Goal: Find specific page/section: Find specific page/section

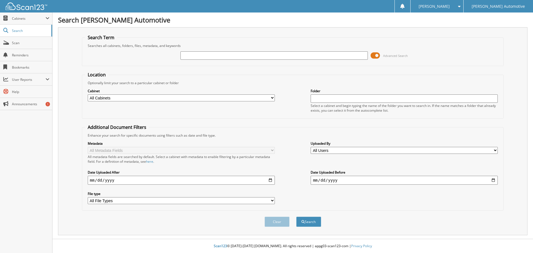
click at [191, 56] on input "text" at bounding box center [273, 55] width 187 height 8
type input "ADAM PHAM"
click at [296, 217] on button "Search" at bounding box center [308, 222] width 25 height 10
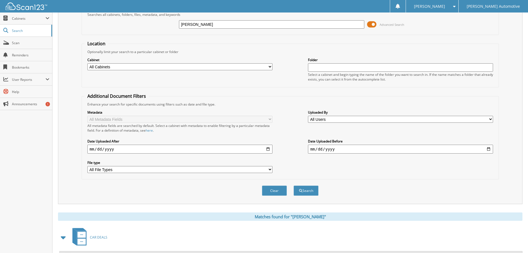
scroll to position [167, 0]
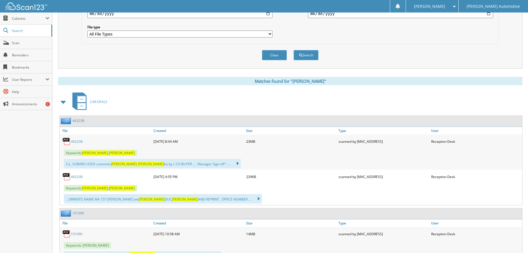
click at [76, 141] on link "46323B" at bounding box center [77, 141] width 12 height 5
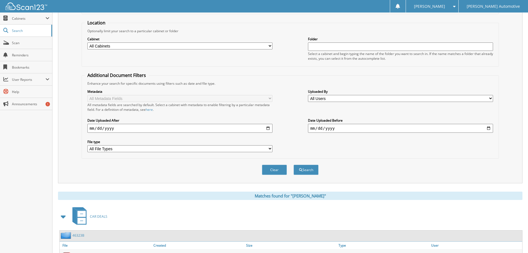
scroll to position [0, 0]
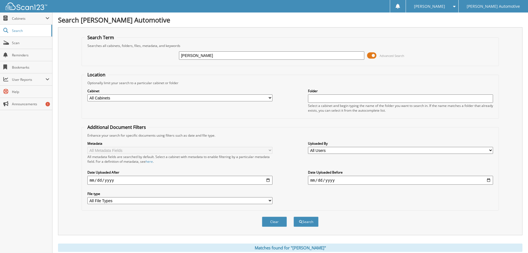
drag, startPoint x: 213, startPoint y: 56, endPoint x: 123, endPoint y: 56, distance: 90.2
click at [123, 56] on div "ADAM PHAM Advanced Search" at bounding box center [291, 55] width 412 height 15
paste input "JF1VA2S64K9831070"
type input "JF1VA2S64K9831070"
click at [303, 219] on button "Search" at bounding box center [306, 222] width 25 height 10
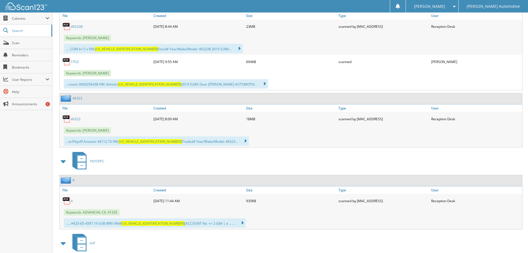
scroll to position [305, 0]
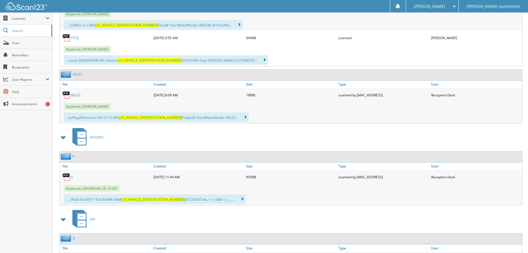
click at [62, 138] on span at bounding box center [64, 137] width 8 height 10
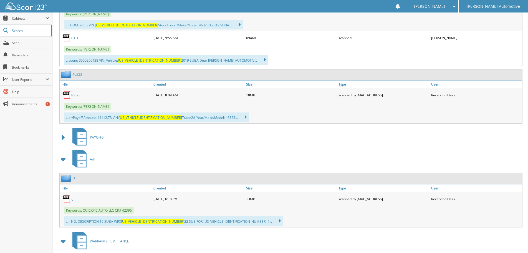
click at [63, 161] on span at bounding box center [64, 159] width 8 height 10
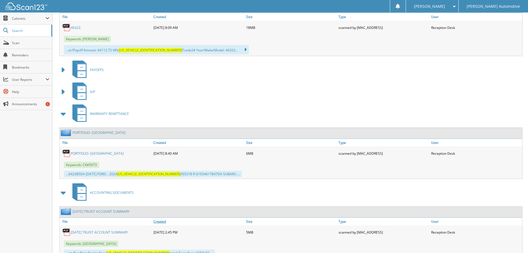
scroll to position [395, 0]
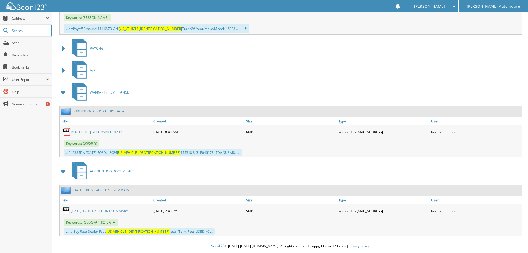
click at [105, 94] on span "WARRANTY REMITTANCE" at bounding box center [109, 92] width 39 height 5
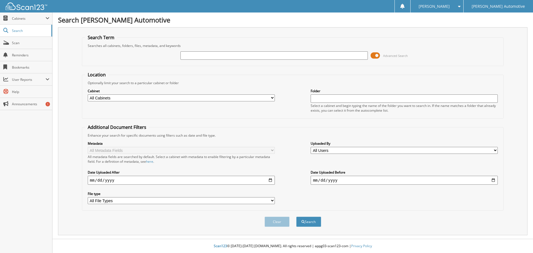
click at [242, 57] on input "text" at bounding box center [273, 55] width 187 height 8
type input "47768A"
click at [296, 217] on button "Search" at bounding box center [308, 222] width 25 height 10
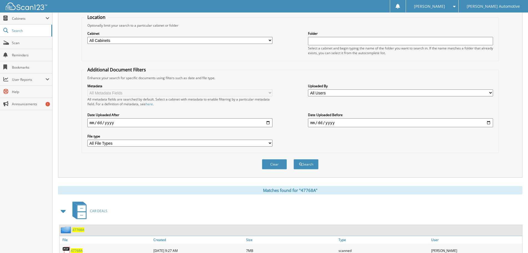
scroll to position [167, 0]
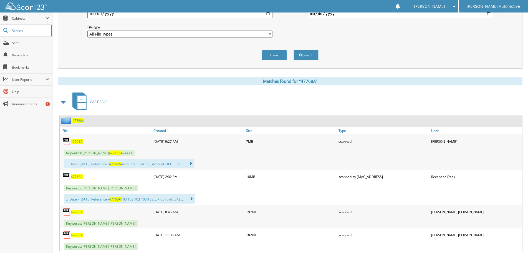
click at [77, 141] on span "47768A" at bounding box center [77, 141] width 12 height 5
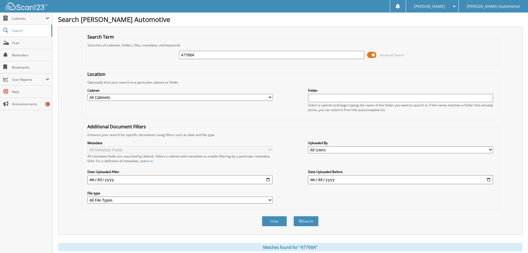
scroll to position [0, 0]
drag, startPoint x: 205, startPoint y: 57, endPoint x: 168, endPoint y: 57, distance: 37.5
click at [168, 57] on div "47768A Advanced Search" at bounding box center [291, 55] width 412 height 15
type input "BRIDGETTE GRIFFITH"
click at [303, 221] on button "Search" at bounding box center [306, 222] width 25 height 10
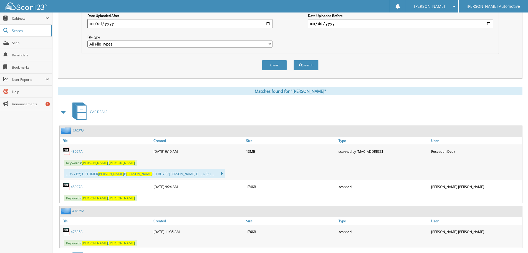
scroll to position [167, 0]
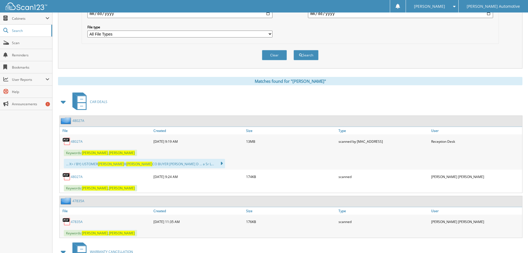
click at [75, 143] on link "48027A" at bounding box center [77, 141] width 12 height 5
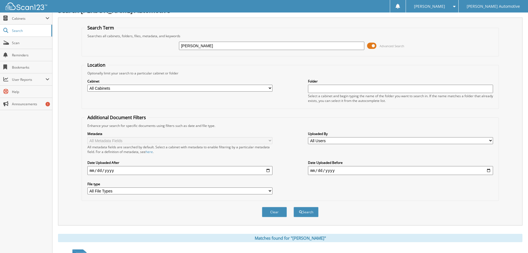
scroll to position [0, 0]
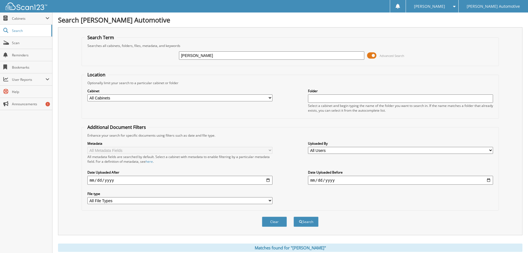
drag, startPoint x: 230, startPoint y: 57, endPoint x: 167, endPoint y: 56, distance: 63.0
click at [167, 56] on div "BRIDGETTE GRIFFITH Advanced Search" at bounding box center [291, 55] width 412 height 15
type input "47835a"
click at [294, 217] on button "Search" at bounding box center [306, 222] width 25 height 10
click at [197, 57] on input "47835a" at bounding box center [271, 55] width 185 height 8
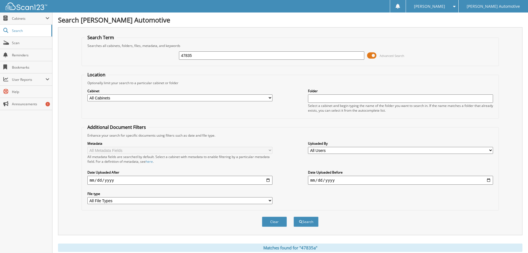
type input "47835a"
click at [294, 217] on button "Search" at bounding box center [306, 222] width 25 height 10
click at [207, 57] on input "47835a" at bounding box center [271, 55] width 185 height 8
type input "47835A"
click at [294, 217] on button "Search" at bounding box center [306, 222] width 25 height 10
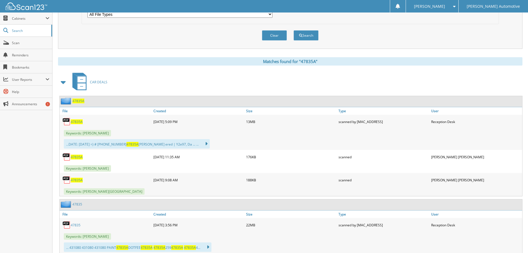
scroll to position [194, 0]
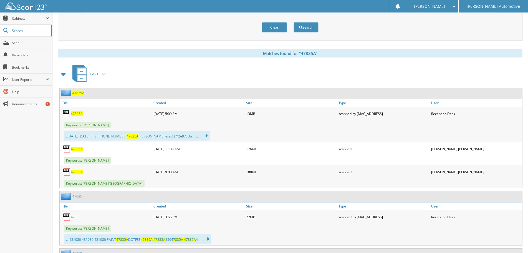
click at [78, 115] on span "47835A" at bounding box center [77, 113] width 12 height 5
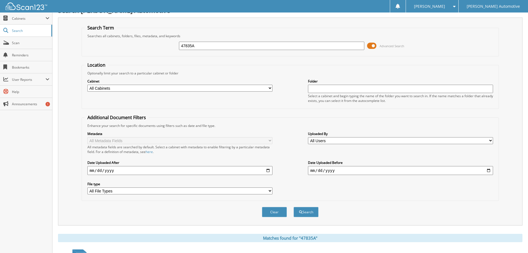
scroll to position [0, 0]
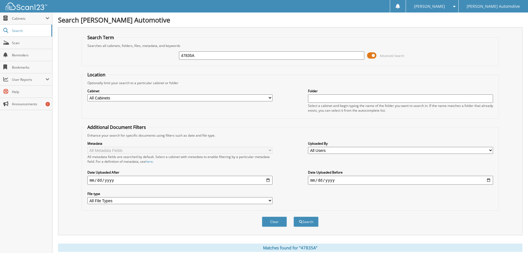
drag, startPoint x: 200, startPoint y: 57, endPoint x: 154, endPoint y: 57, distance: 46.1
click at [154, 57] on div "47835A Advanced Search" at bounding box center [291, 55] width 412 height 15
type input "linda addison"
click at [294, 217] on button "Search" at bounding box center [306, 222] width 25 height 10
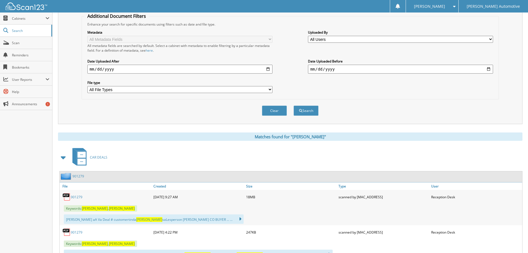
scroll to position [139, 0]
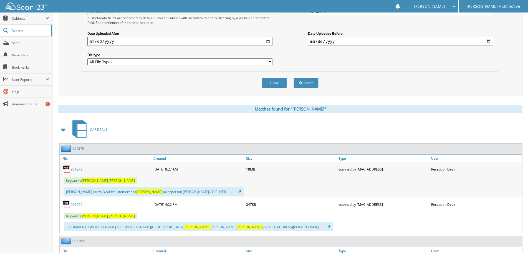
click at [74, 169] on link "901279" at bounding box center [77, 169] width 12 height 5
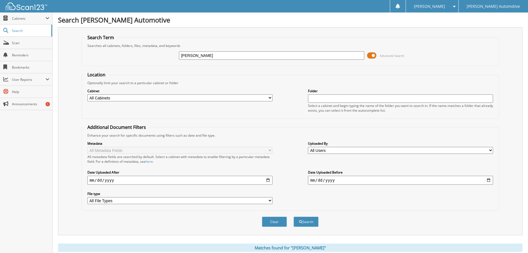
scroll to position [111, 0]
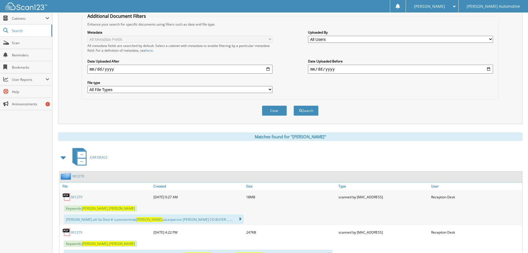
click at [64, 158] on span at bounding box center [64, 157] width 8 height 10
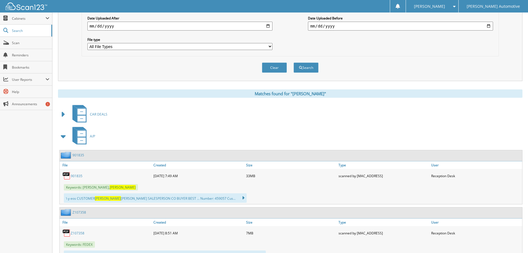
scroll to position [222, 0]
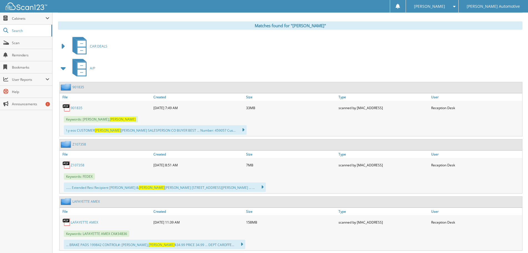
click at [62, 71] on span at bounding box center [64, 68] width 8 height 10
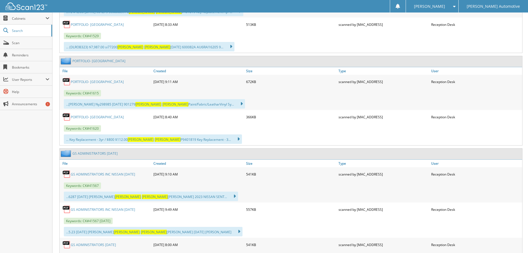
scroll to position [500, 0]
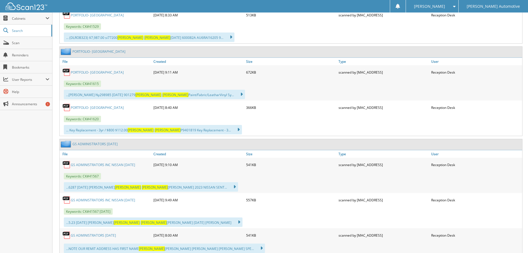
click at [117, 165] on link "GS ADMINISTRATORS INC NISSAN MAY 2023" at bounding box center [103, 164] width 64 height 5
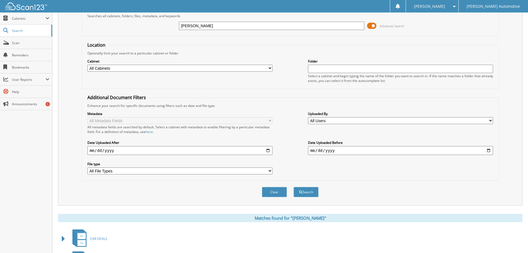
scroll to position [0, 0]
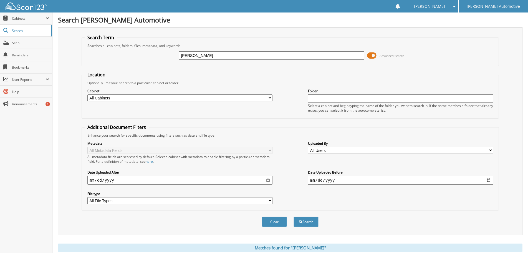
drag, startPoint x: 213, startPoint y: 55, endPoint x: 177, endPoint y: 59, distance: 36.4
click at [177, 59] on div "linda addison Advanced Search" at bounding box center [291, 55] width 412 height 15
type input "KENWARD ALEXANDER"
click at [294, 217] on button "Search" at bounding box center [306, 222] width 25 height 10
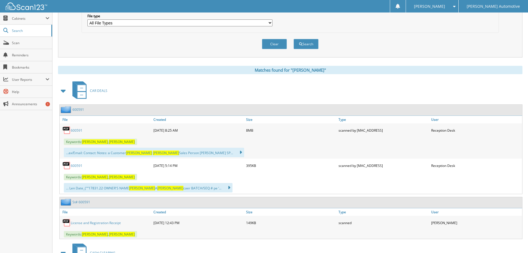
scroll to position [194, 0]
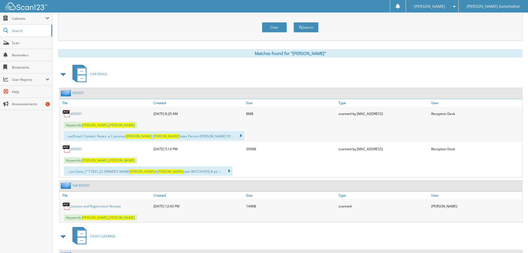
click at [79, 114] on link "600591" at bounding box center [77, 113] width 12 height 5
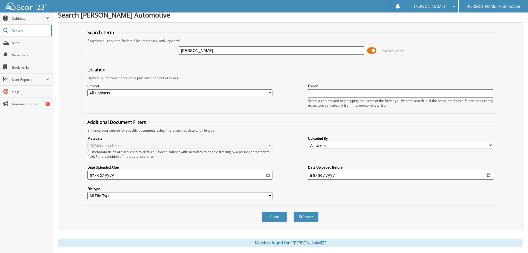
scroll to position [0, 0]
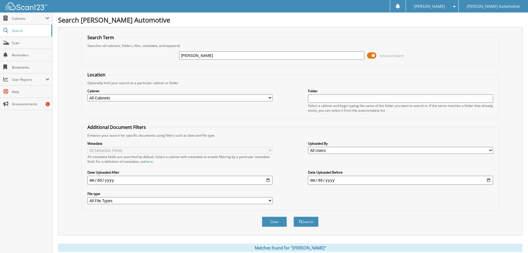
drag, startPoint x: 232, startPoint y: 57, endPoint x: 131, endPoint y: 57, distance: 100.5
click at [131, 57] on div "KENWARD ALEXANDER Advanced Search" at bounding box center [291, 55] width 412 height 15
type input "[PERSON_NAME]"
click at [294, 217] on button "Search" at bounding box center [306, 222] width 25 height 10
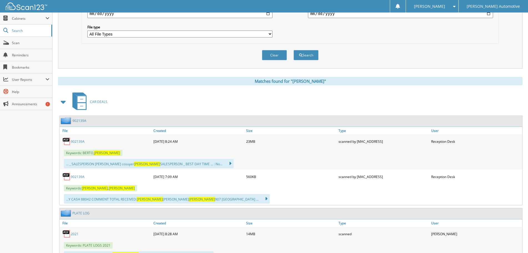
scroll to position [194, 0]
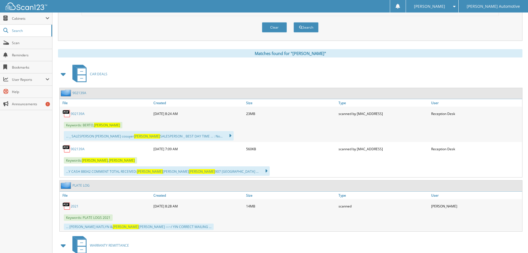
click at [78, 114] on link "902139A" at bounding box center [78, 113] width 14 height 5
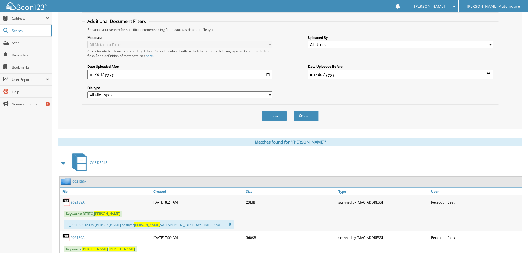
scroll to position [0, 0]
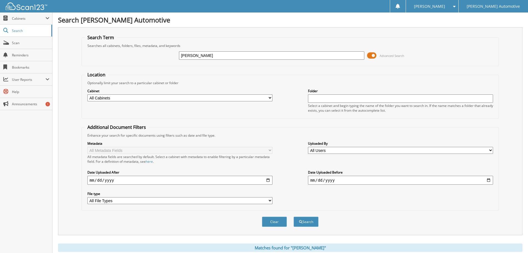
drag, startPoint x: 220, startPoint y: 57, endPoint x: 151, endPoint y: 56, distance: 69.4
click at [151, 56] on div "[PERSON_NAME] Advanced Search" at bounding box center [291, 55] width 412 height 15
type input "[PERSON_NAME]"
click at [294, 217] on button "Search" at bounding box center [306, 222] width 25 height 10
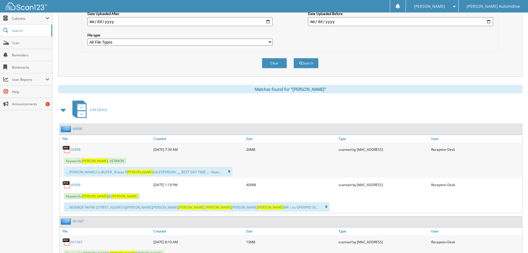
scroll to position [167, 0]
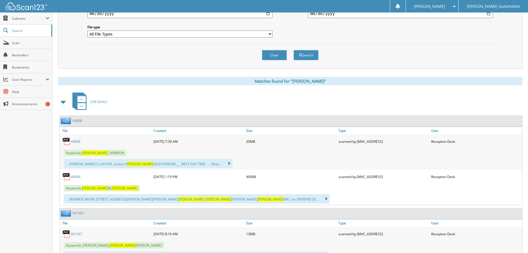
click at [76, 142] on link "46898" at bounding box center [76, 141] width 10 height 5
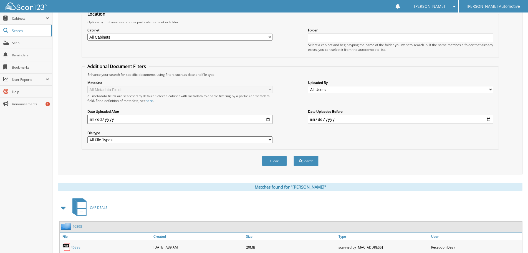
scroll to position [0, 0]
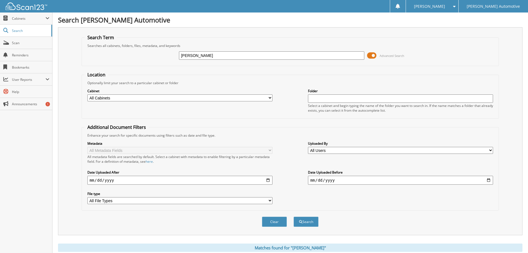
drag, startPoint x: 224, startPoint y: 57, endPoint x: 127, endPoint y: 57, distance: 96.6
click at [127, 57] on div "HERMAN BREAUX Advanced Search" at bounding box center [291, 55] width 412 height 15
type input "BRENT BURKE"
click at [294, 217] on button "Search" at bounding box center [306, 222] width 25 height 10
drag, startPoint x: 214, startPoint y: 55, endPoint x: 151, endPoint y: 61, distance: 63.6
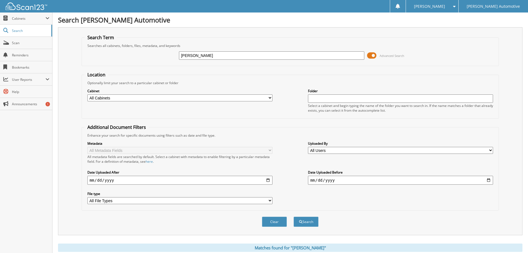
click at [151, 61] on div "BRENT BURKE Advanced Search" at bounding box center [291, 55] width 412 height 15
paste input "JF2GTAEC8MH226021"
type input "JF2GTAEC8MH226021"
click at [294, 217] on button "Search" at bounding box center [306, 222] width 25 height 10
drag, startPoint x: 229, startPoint y: 54, endPoint x: 157, endPoint y: 57, distance: 71.7
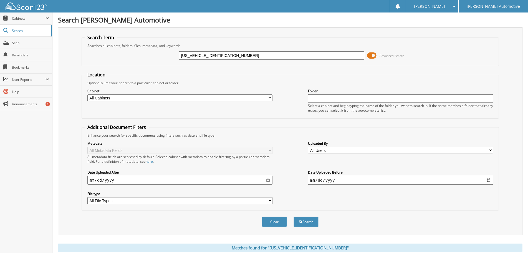
click at [157, 57] on div "JF2GTAEC8MH226021 Advanced Search" at bounding box center [291, 55] width 412 height 15
type input "[PERSON_NAME]"
click at [294, 217] on button "Search" at bounding box center [306, 222] width 25 height 10
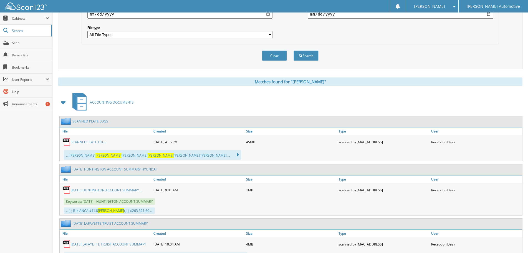
scroll to position [167, 0]
click at [60, 101] on span at bounding box center [64, 102] width 8 height 10
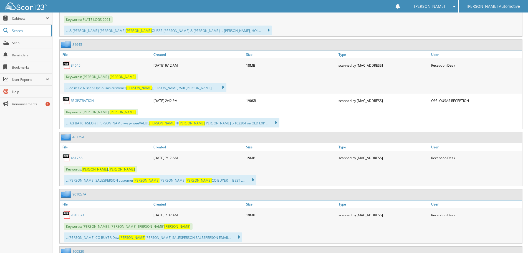
scroll to position [389, 0]
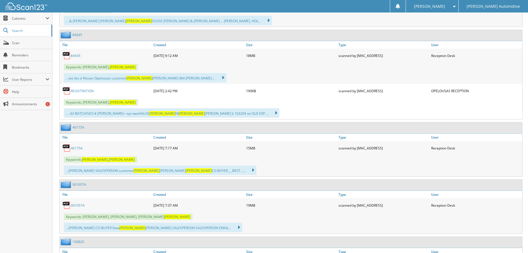
click at [75, 148] on link "46175A" at bounding box center [77, 148] width 12 height 5
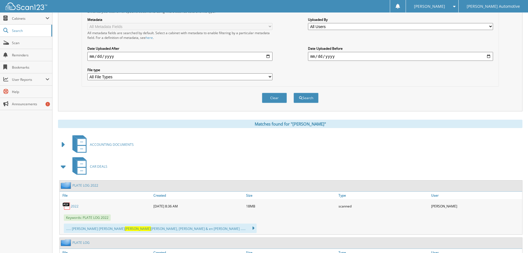
scroll to position [83, 0]
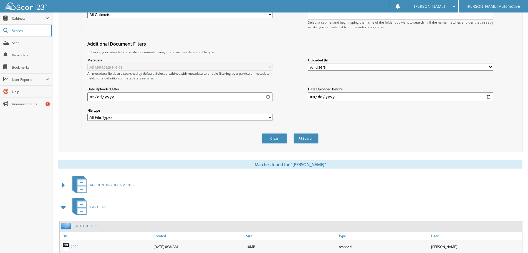
click at [63, 208] on span at bounding box center [64, 207] width 8 height 10
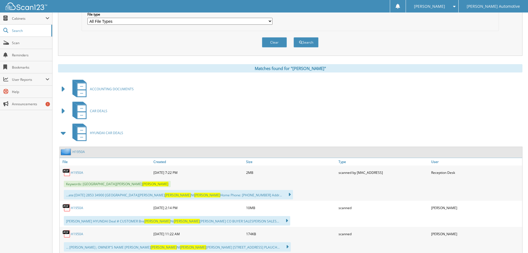
scroll to position [194, 0]
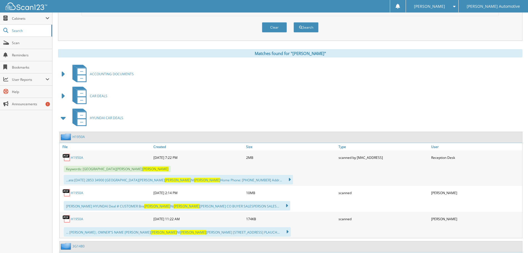
click at [61, 118] on span at bounding box center [64, 118] width 8 height 10
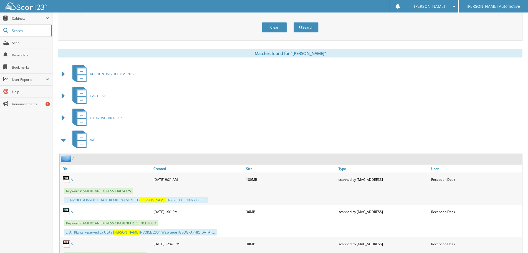
click at [62, 140] on span at bounding box center [64, 140] width 8 height 10
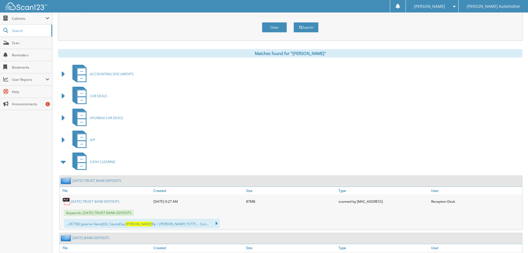
click at [63, 163] on span at bounding box center [64, 162] width 8 height 10
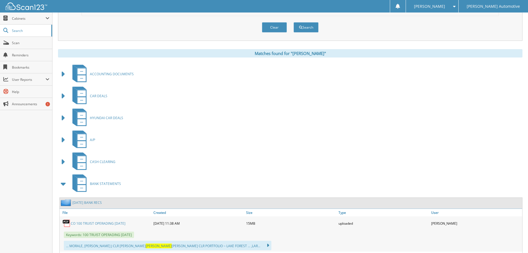
click at [63, 187] on span at bounding box center [64, 184] width 8 height 10
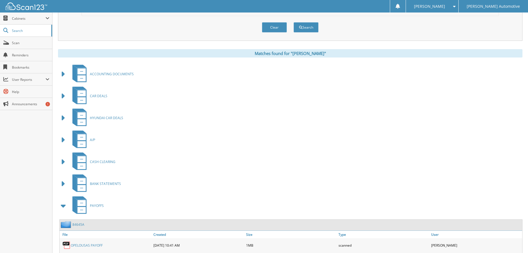
click at [62, 207] on span at bounding box center [64, 206] width 8 height 10
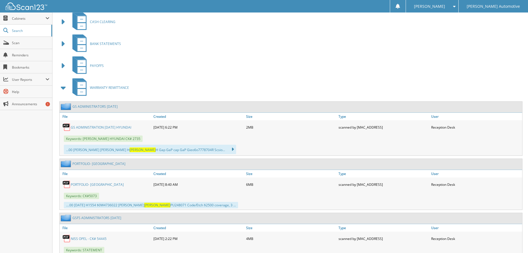
scroll to position [333, 0]
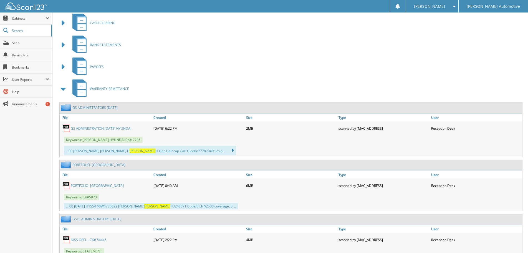
click at [115, 89] on span "WARRANTY REMITTANCE" at bounding box center [109, 88] width 39 height 5
